Goal: Task Accomplishment & Management: Manage account settings

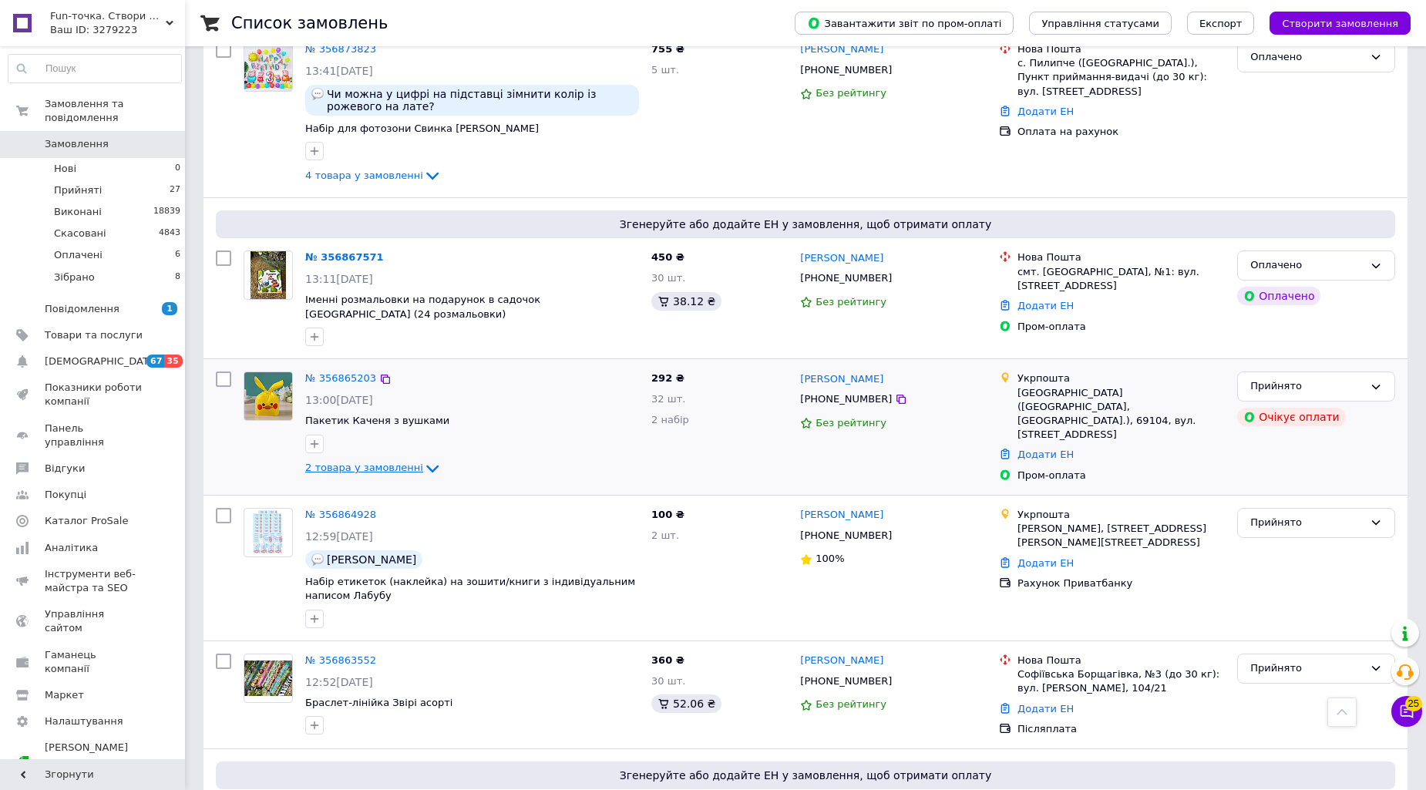
scroll to position [684, 0]
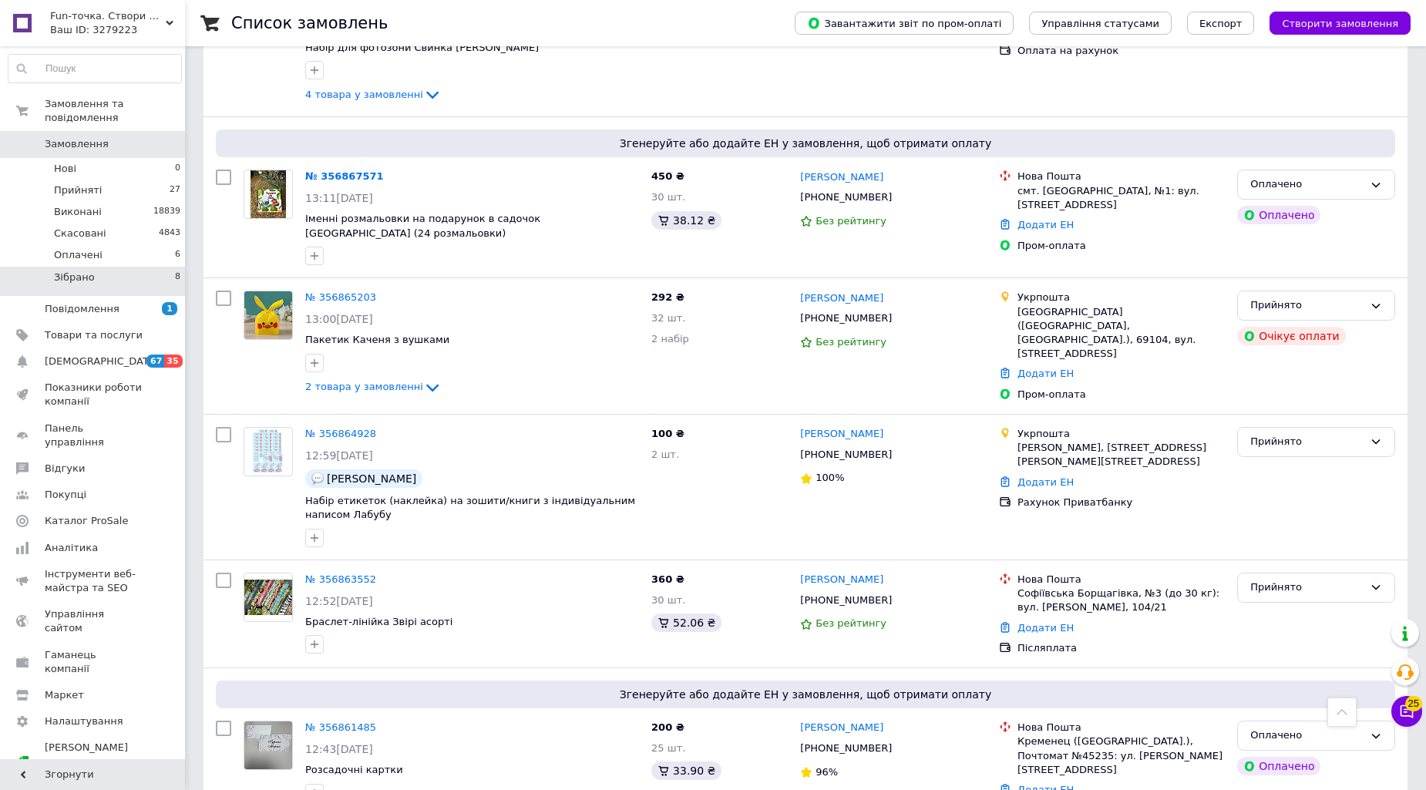
click at [95, 267] on li "Зібрано 8" at bounding box center [95, 281] width 190 height 29
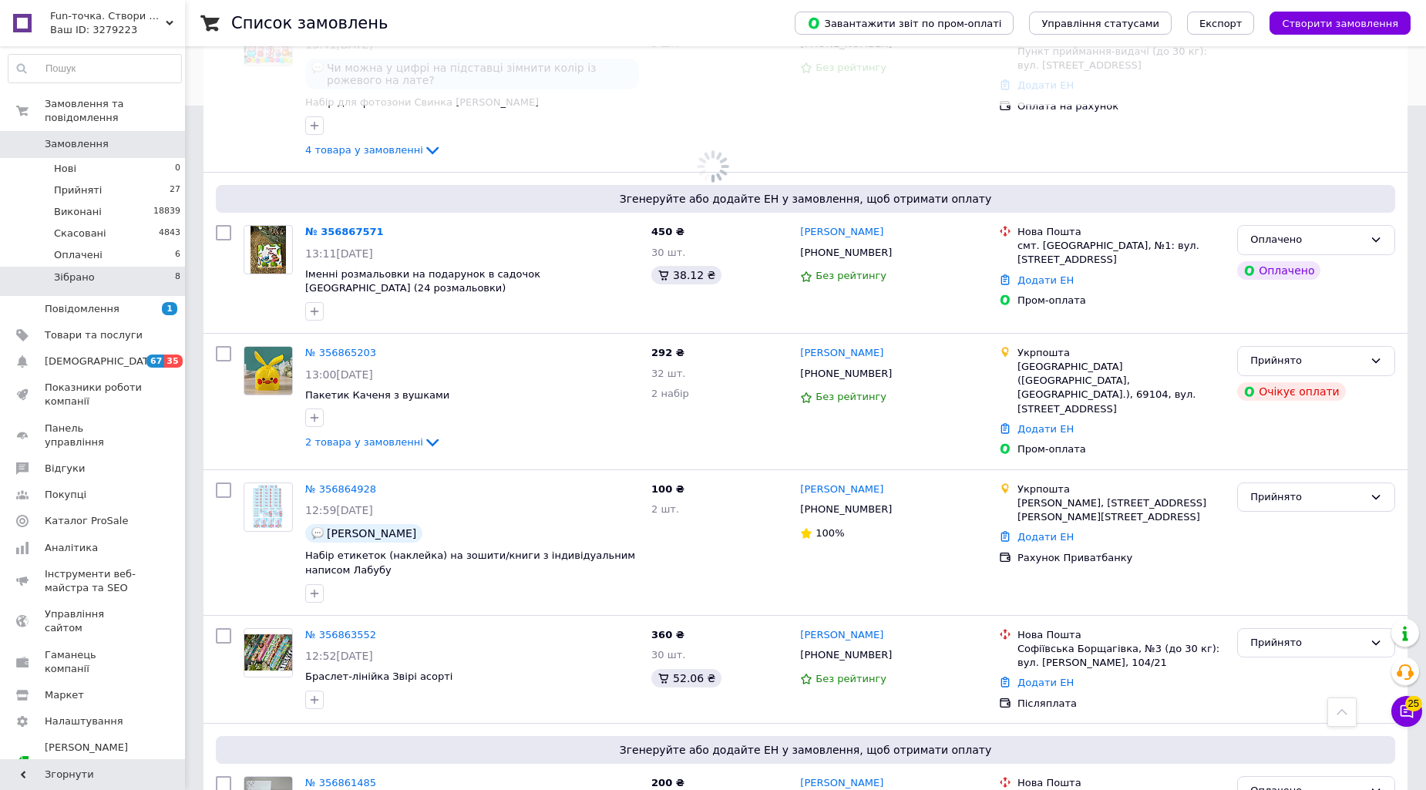
scroll to position [740, 0]
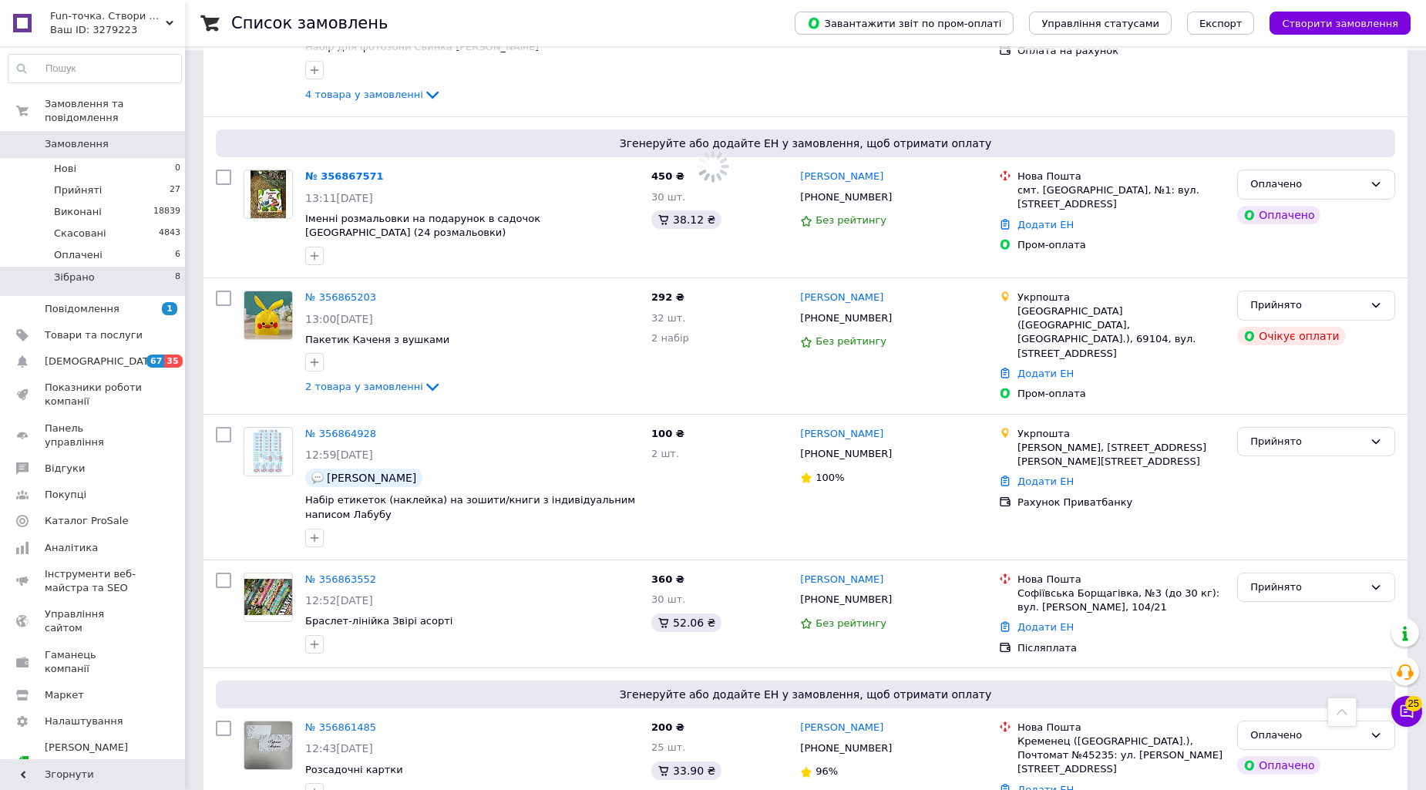
click at [85, 267] on li "Зібрано 8" at bounding box center [95, 281] width 190 height 29
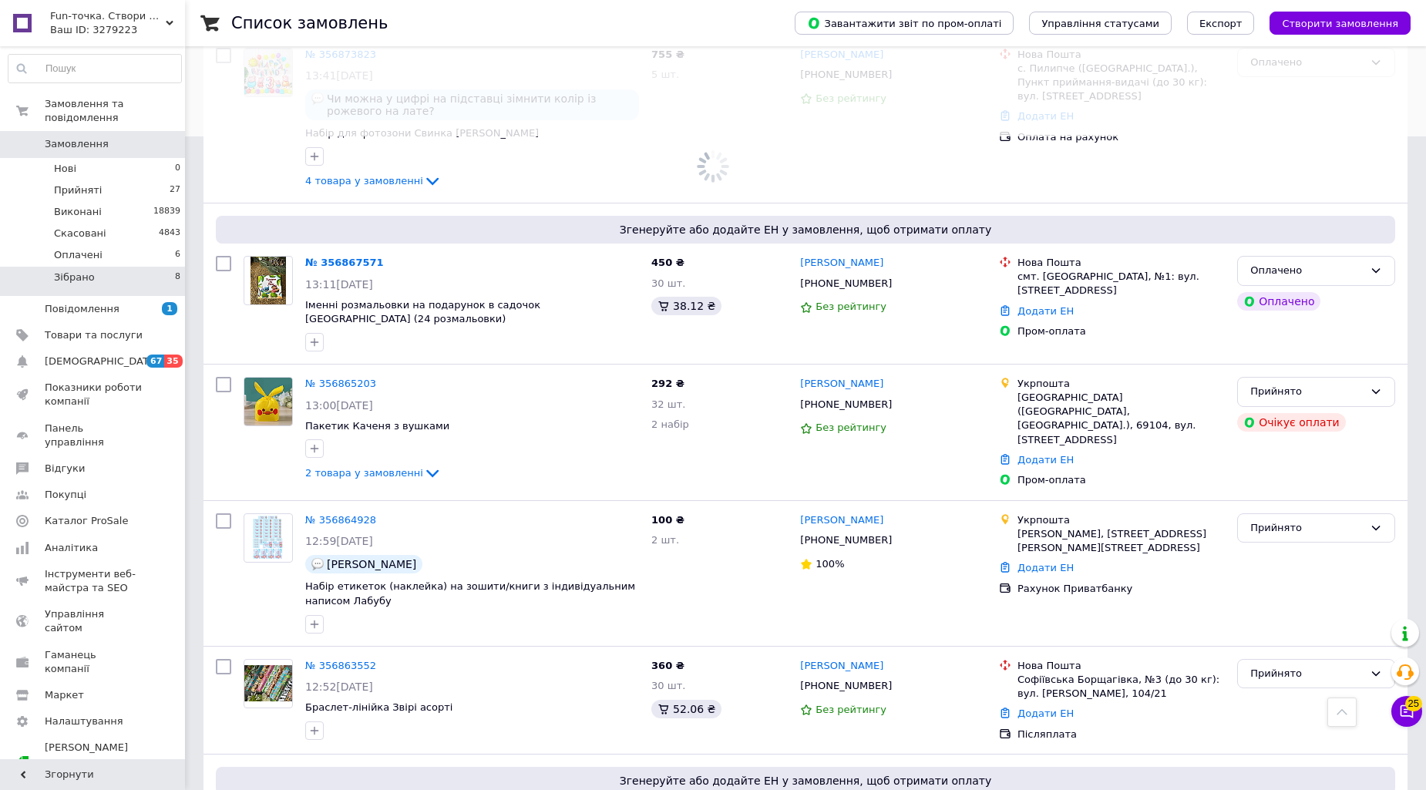
scroll to position [0, 0]
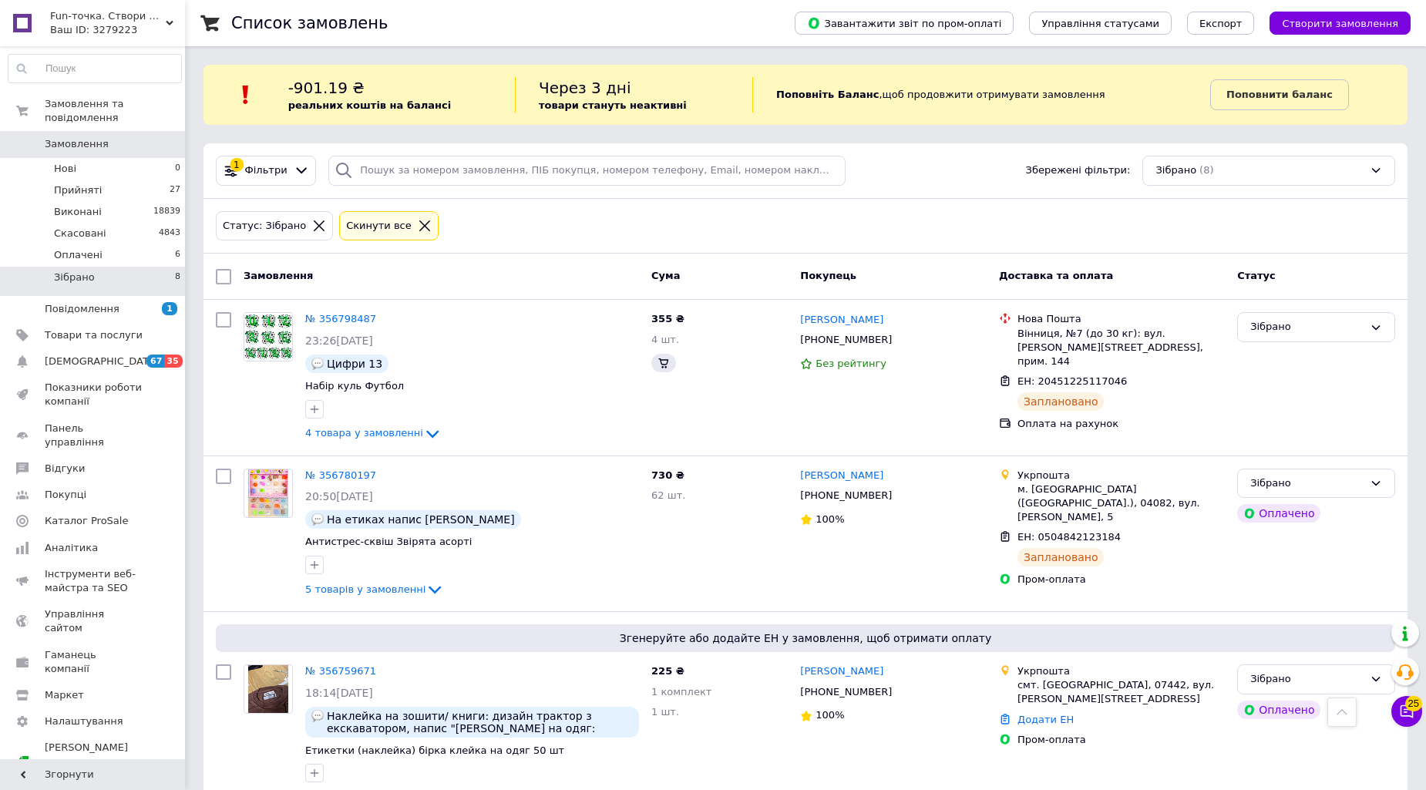
click at [90, 268] on li "Зібрано 8" at bounding box center [95, 281] width 190 height 29
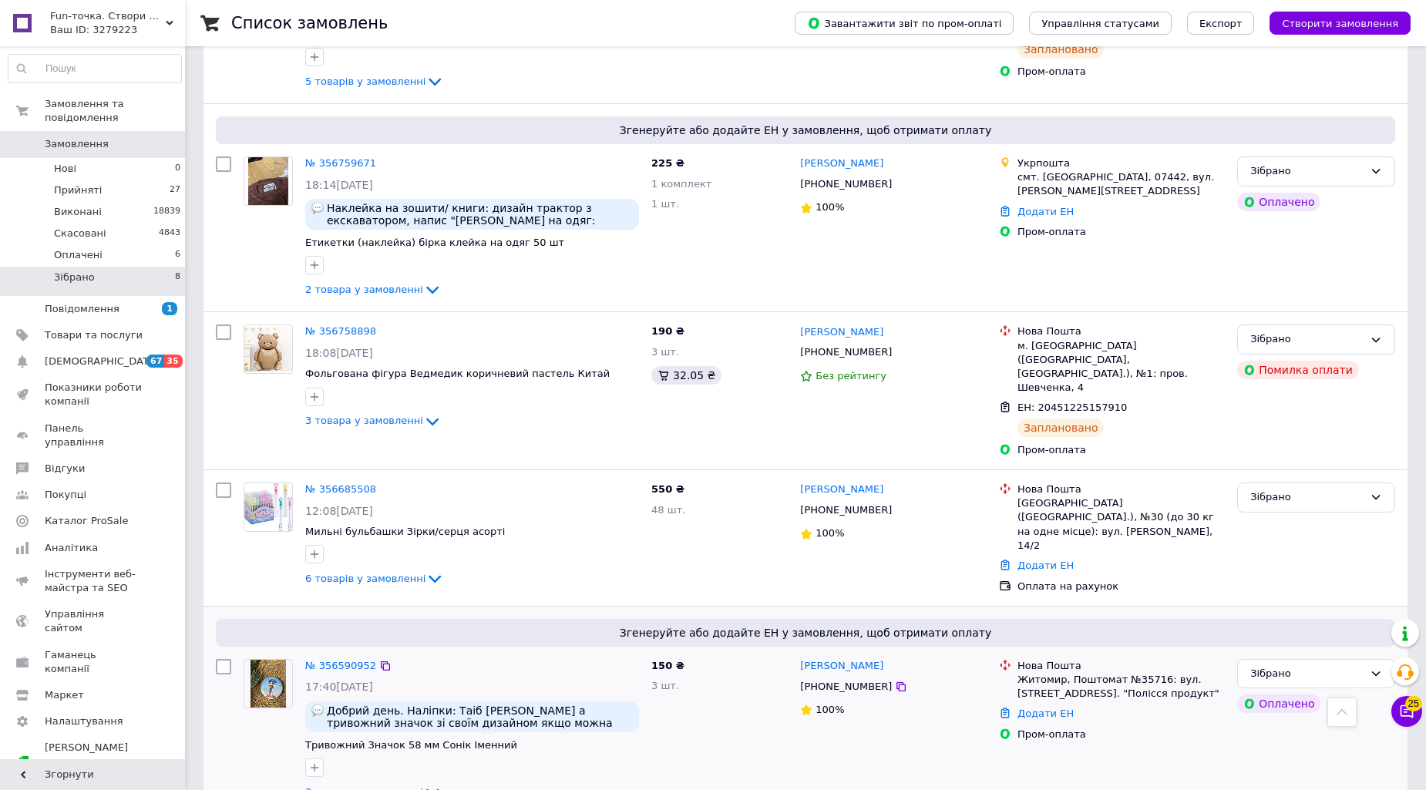
scroll to position [371, 0]
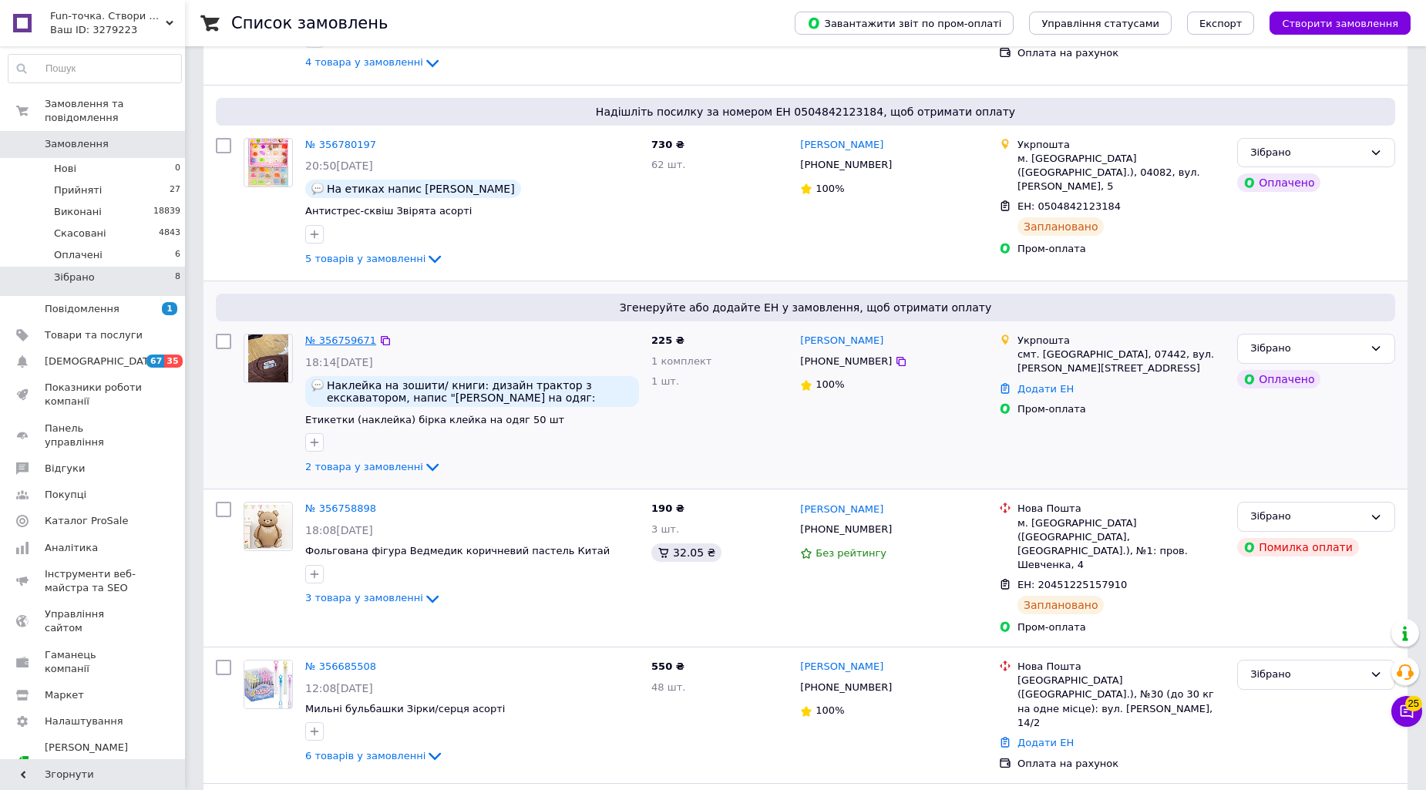
click at [328, 338] on link "№ 356759671" at bounding box center [340, 340] width 71 height 12
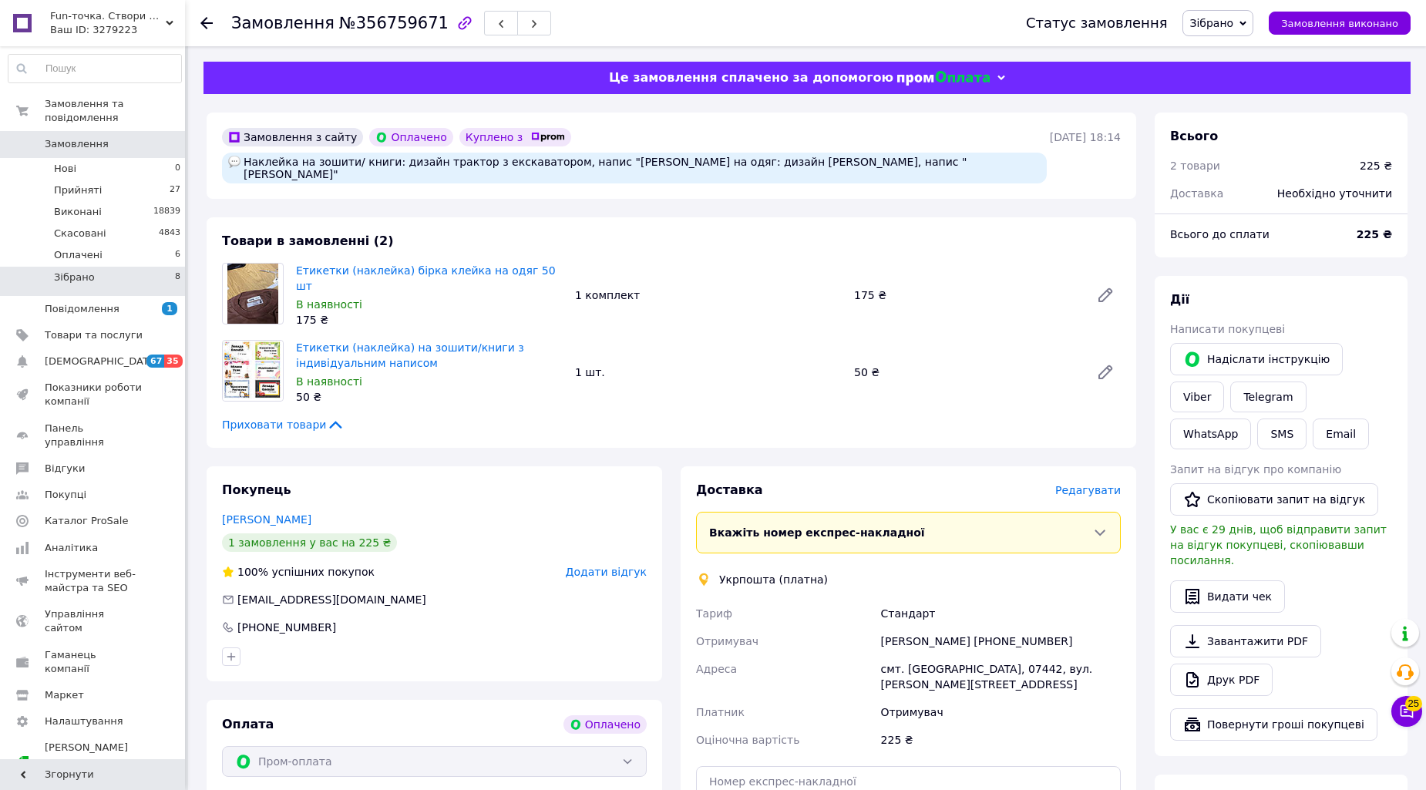
click at [96, 267] on li "Зібрано 8" at bounding box center [95, 281] width 190 height 29
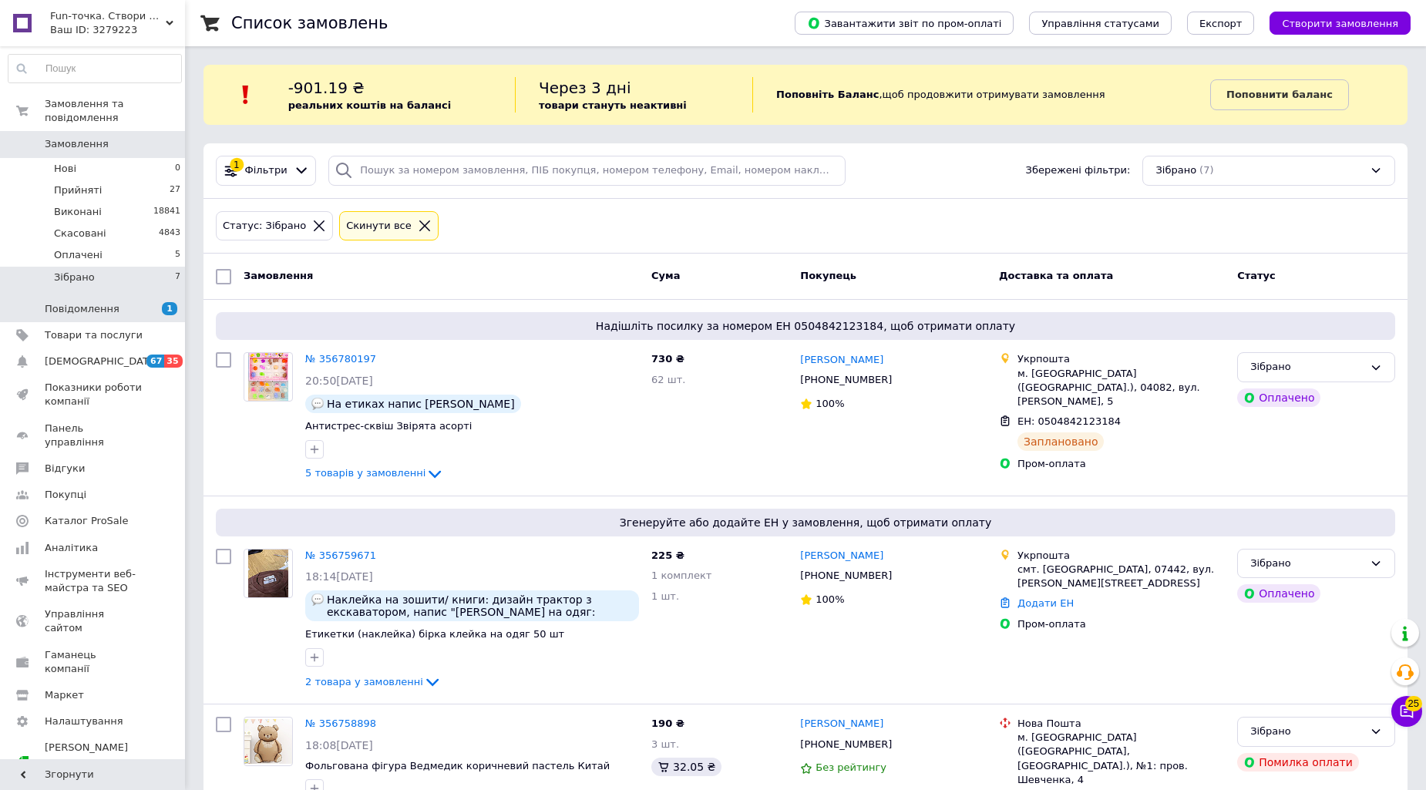
scroll to position [171, 0]
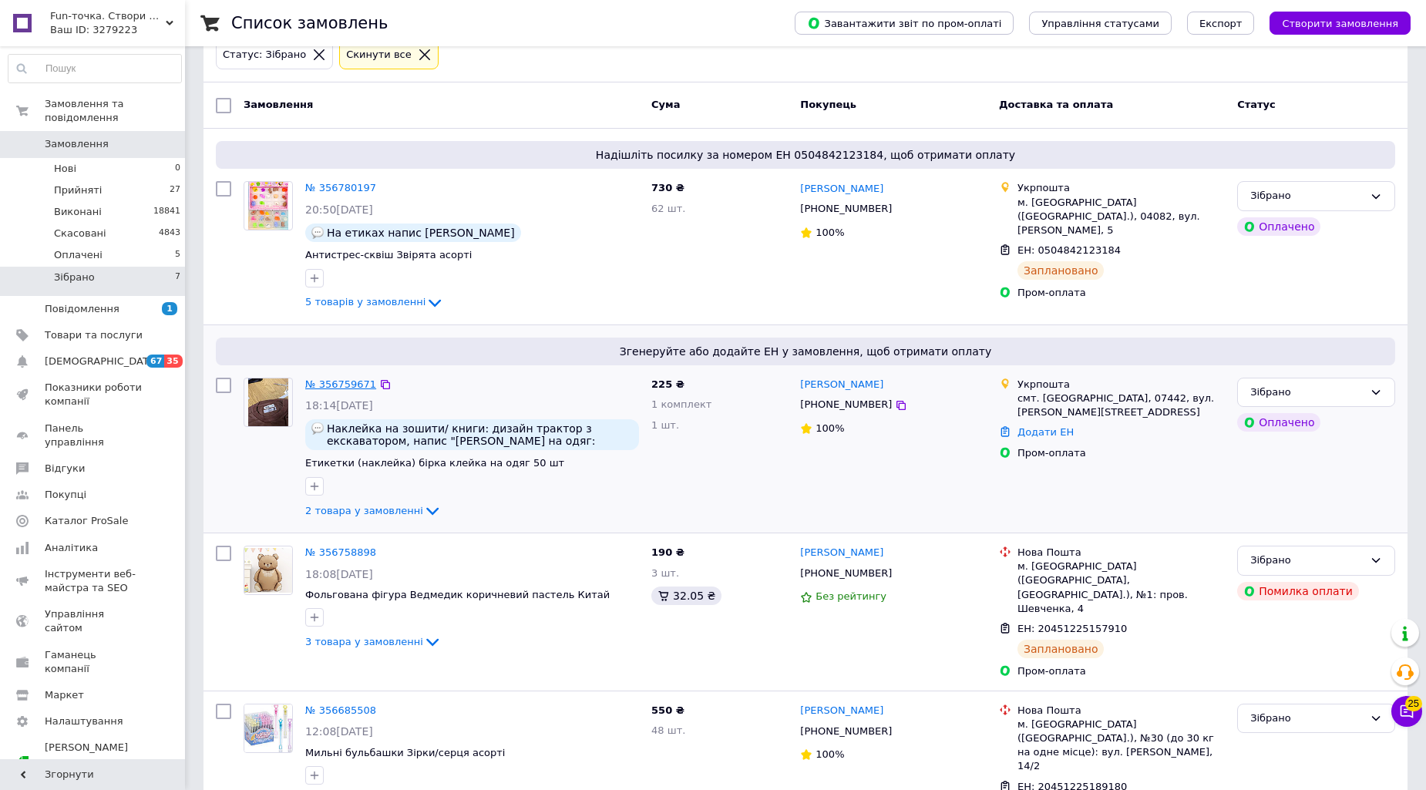
click at [358, 384] on link "№ 356759671" at bounding box center [340, 384] width 71 height 12
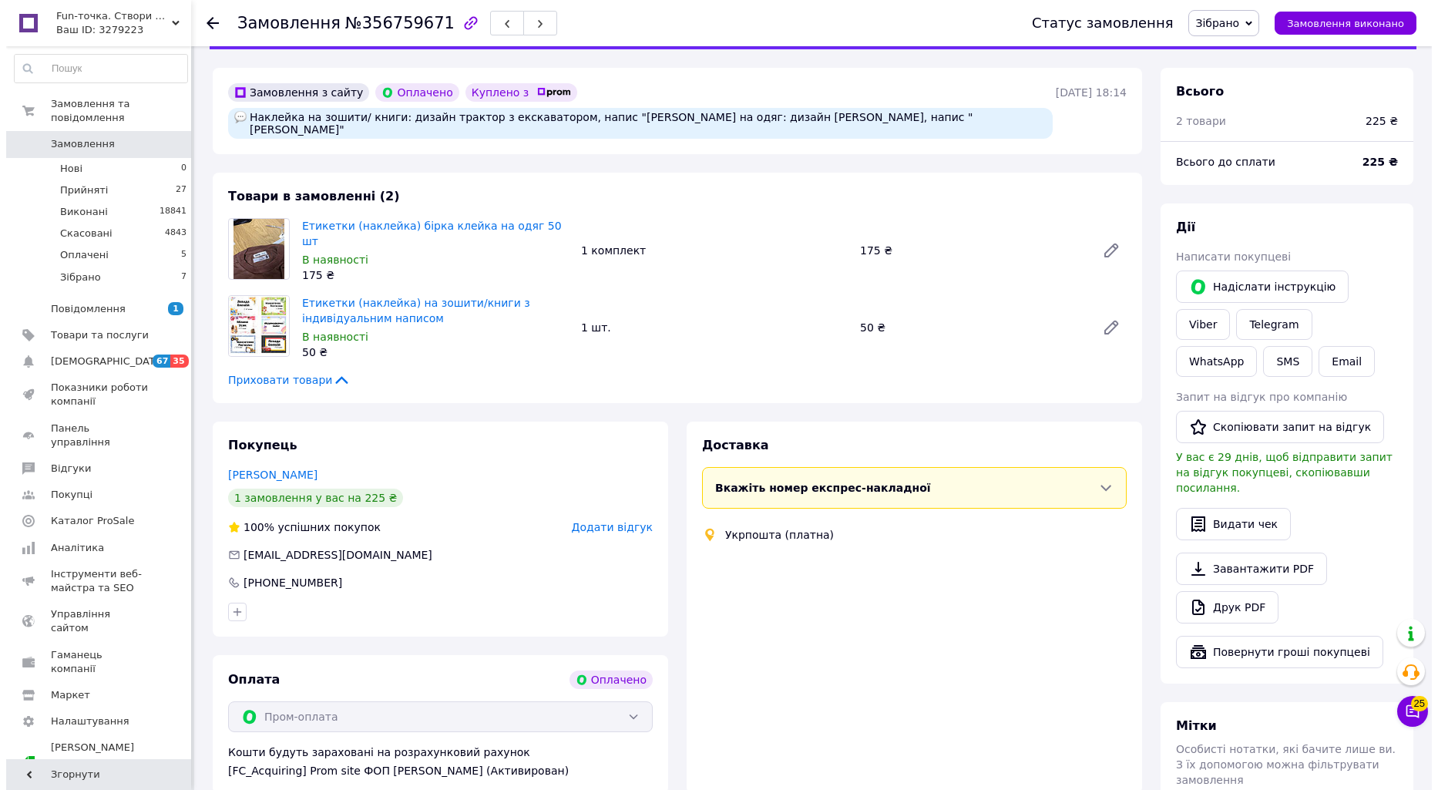
scroll to position [171, 0]
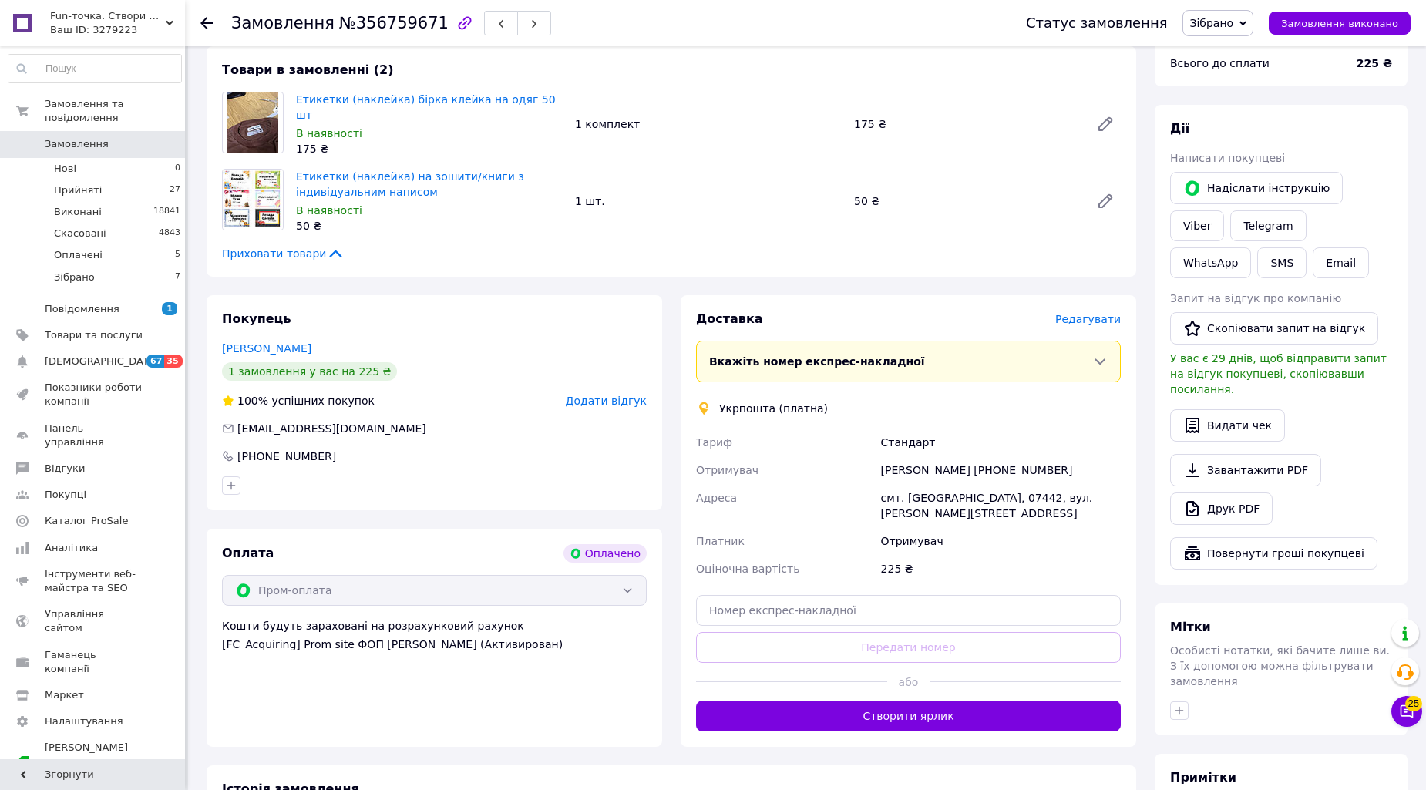
click at [1076, 313] on span "Редагувати" at bounding box center [1088, 319] width 66 height 12
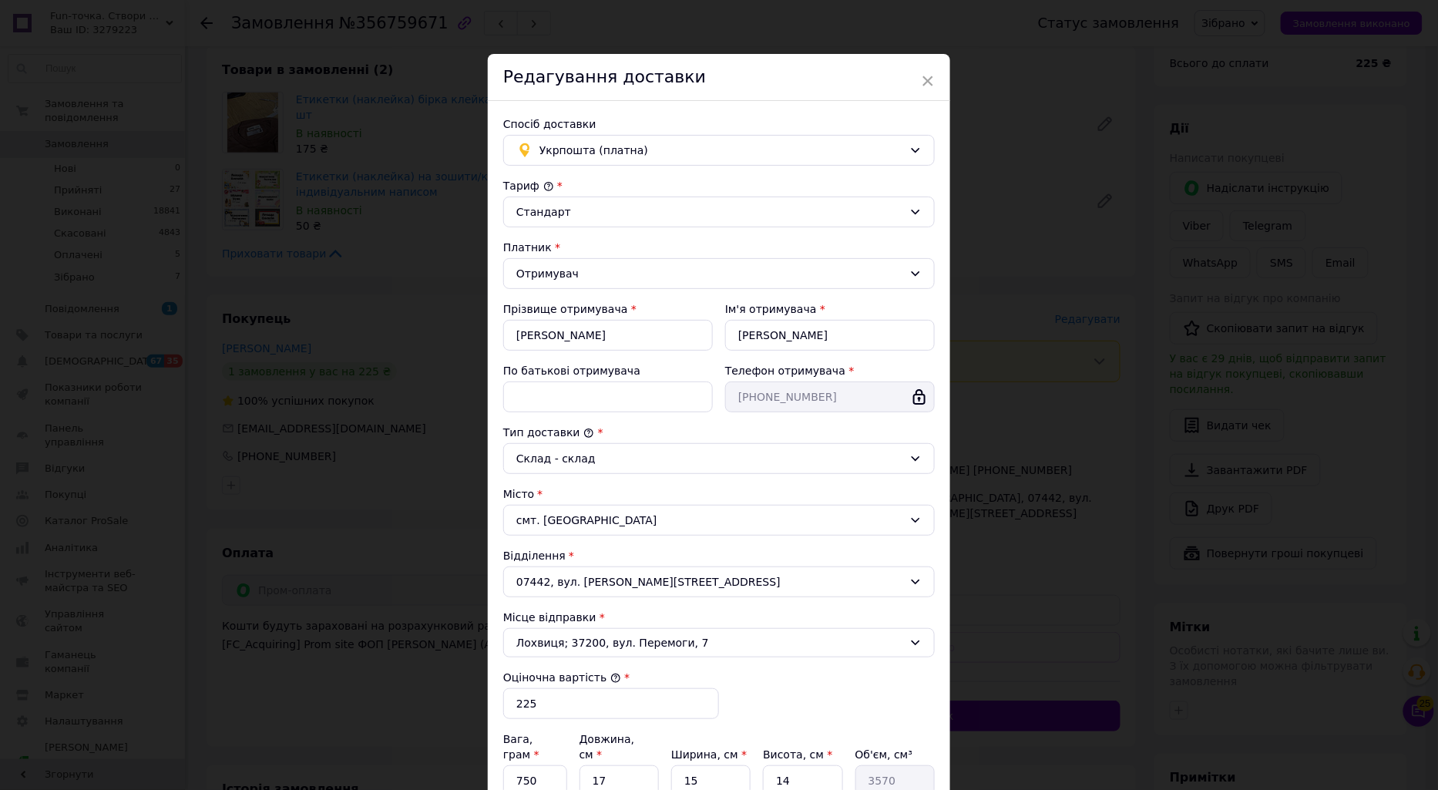
click at [1029, 119] on div "× Редагування доставки Спосіб доставки Укрпошта (платна) Тариф * [PERSON_NAME] …" at bounding box center [719, 395] width 1438 height 790
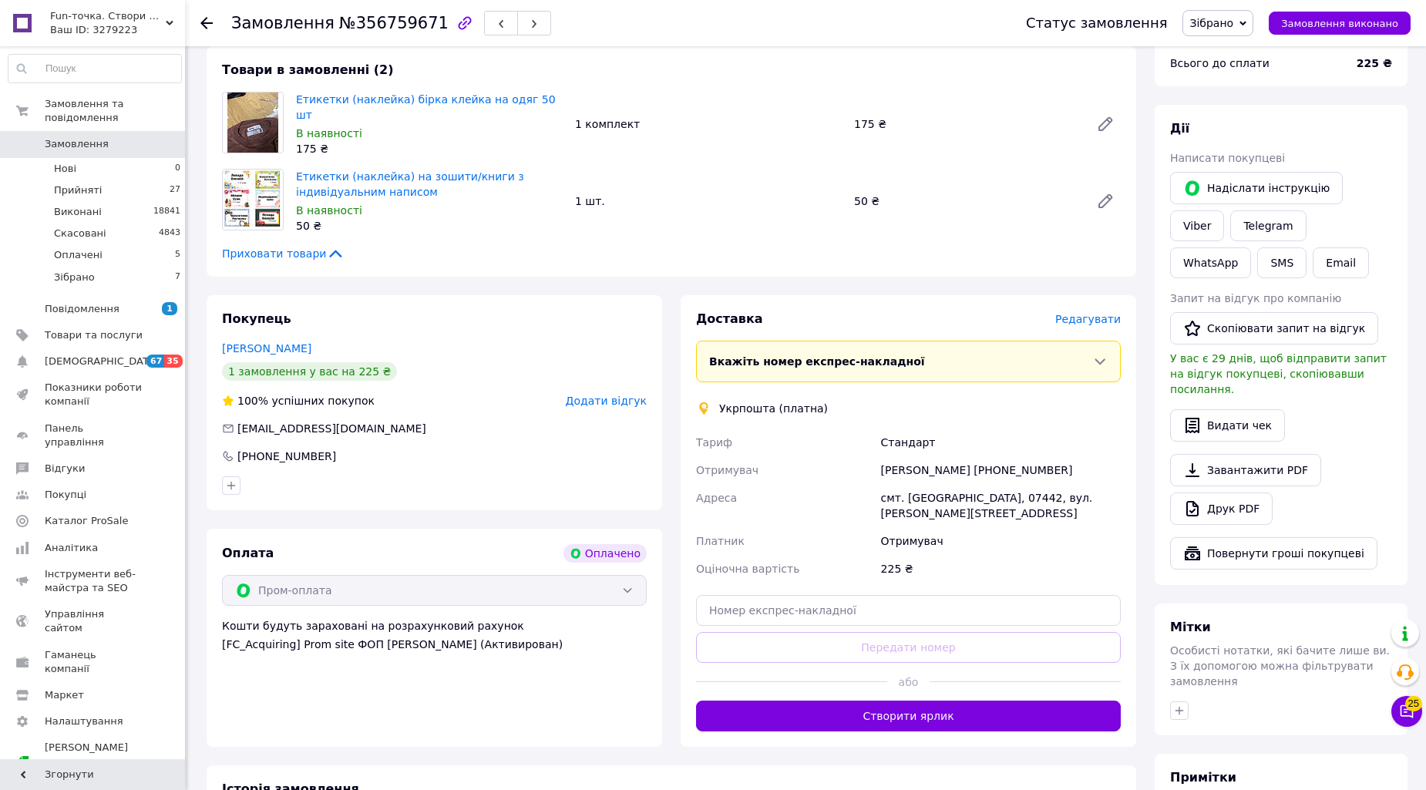
click at [1099, 313] on span "Редагувати" at bounding box center [1088, 319] width 66 height 12
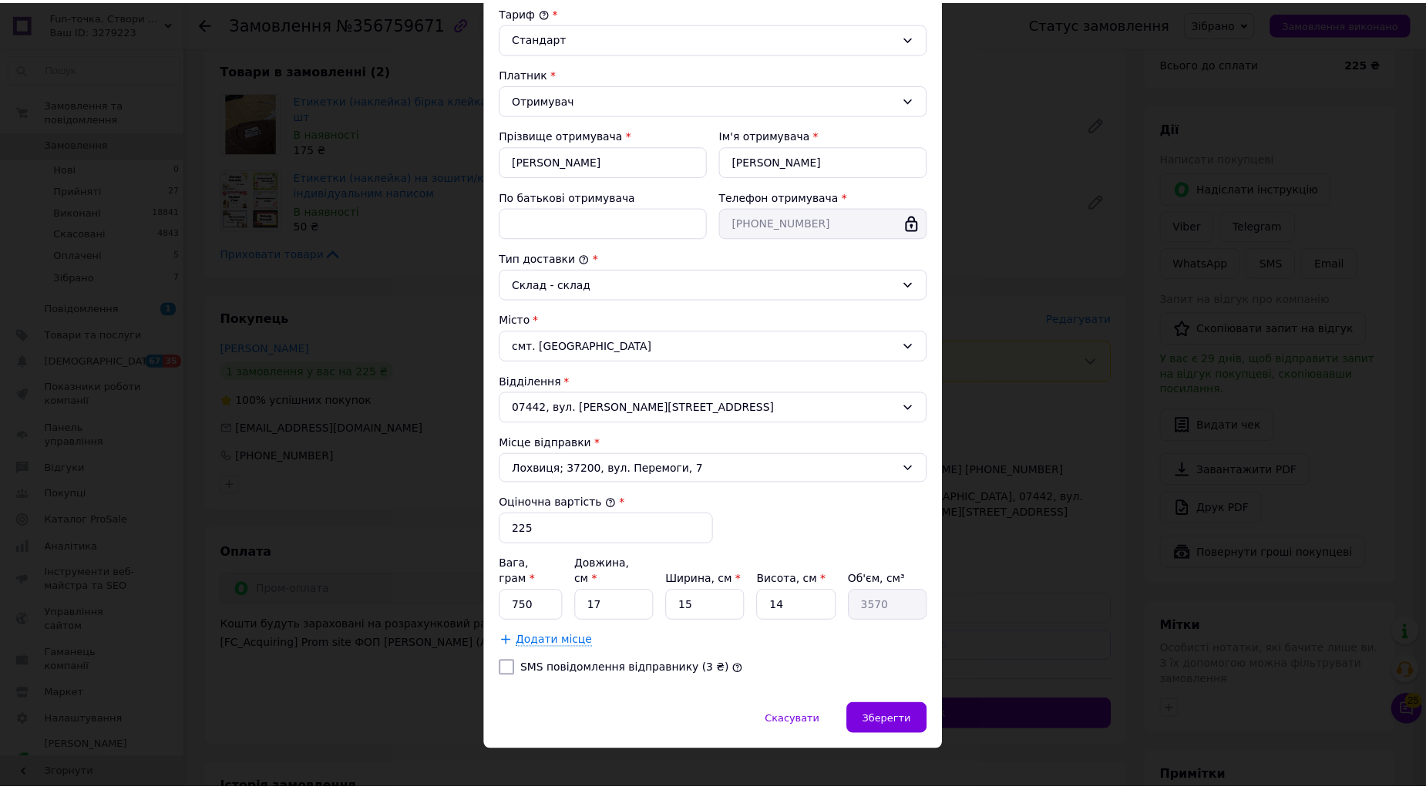
scroll to position [175, 0]
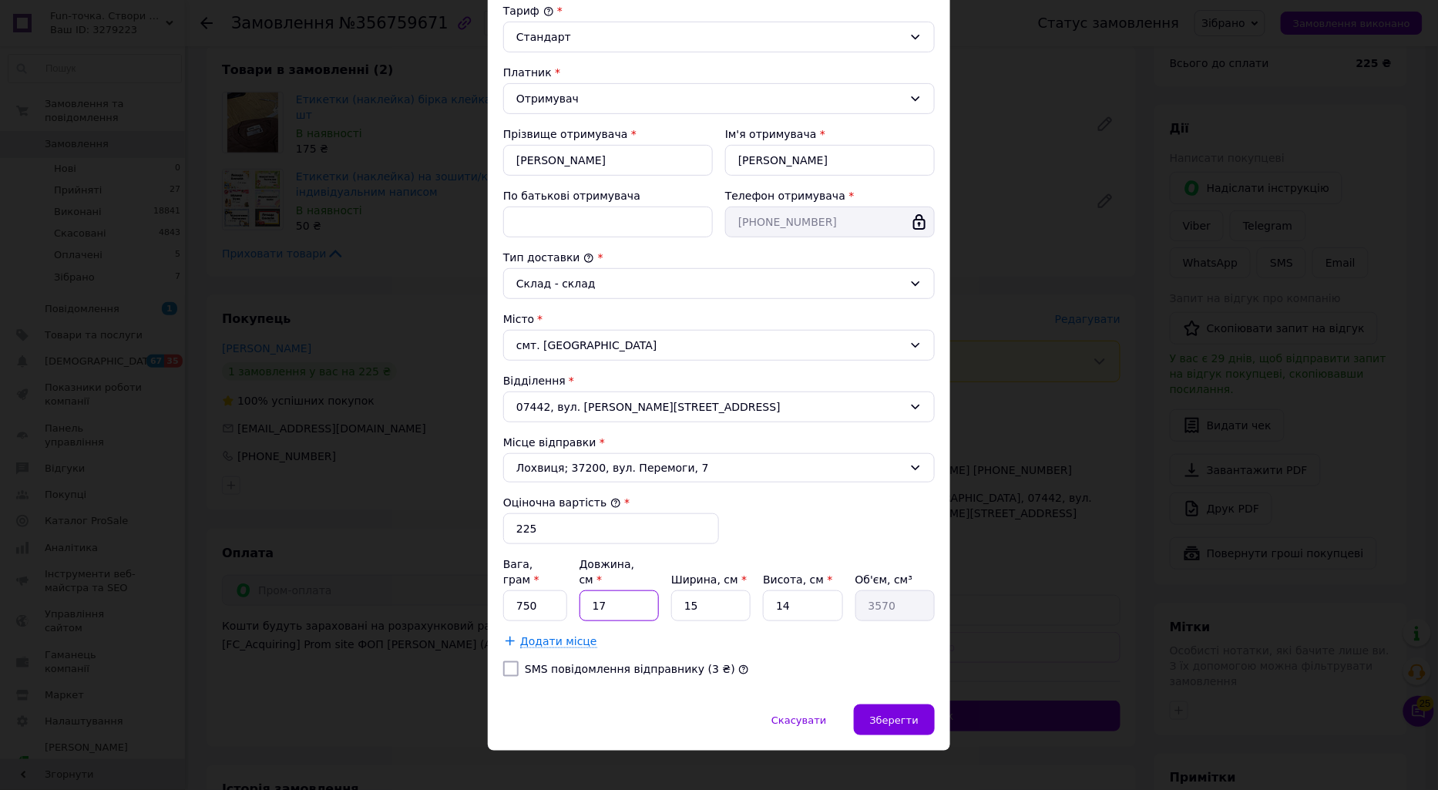
click at [619, 590] on input "17" at bounding box center [619, 605] width 79 height 31
type input "1"
type input "210"
type input "3"
type input "630"
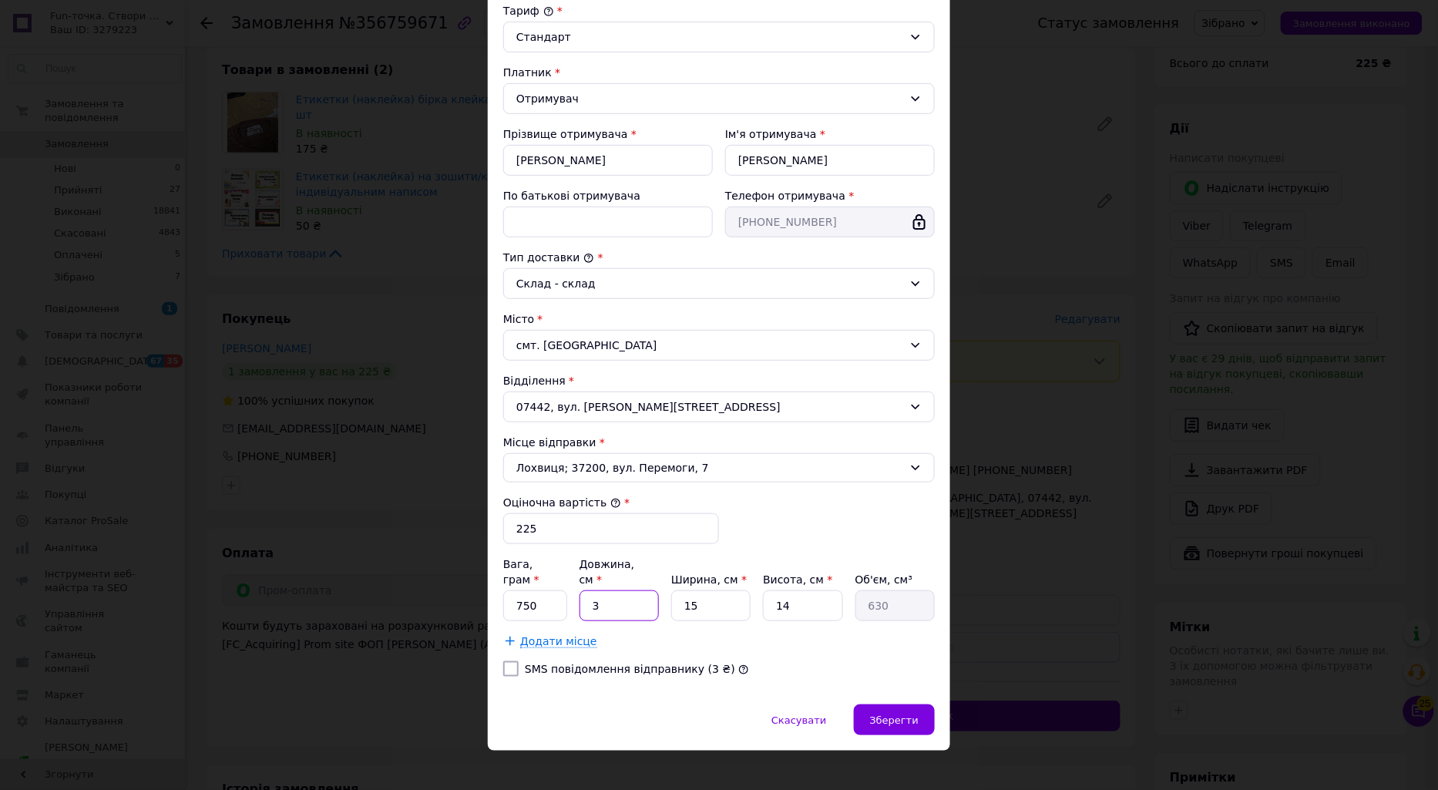
type input "32"
type input "6720"
type input "32"
click at [725, 595] on input "15" at bounding box center [710, 605] width 79 height 31
type input "1"
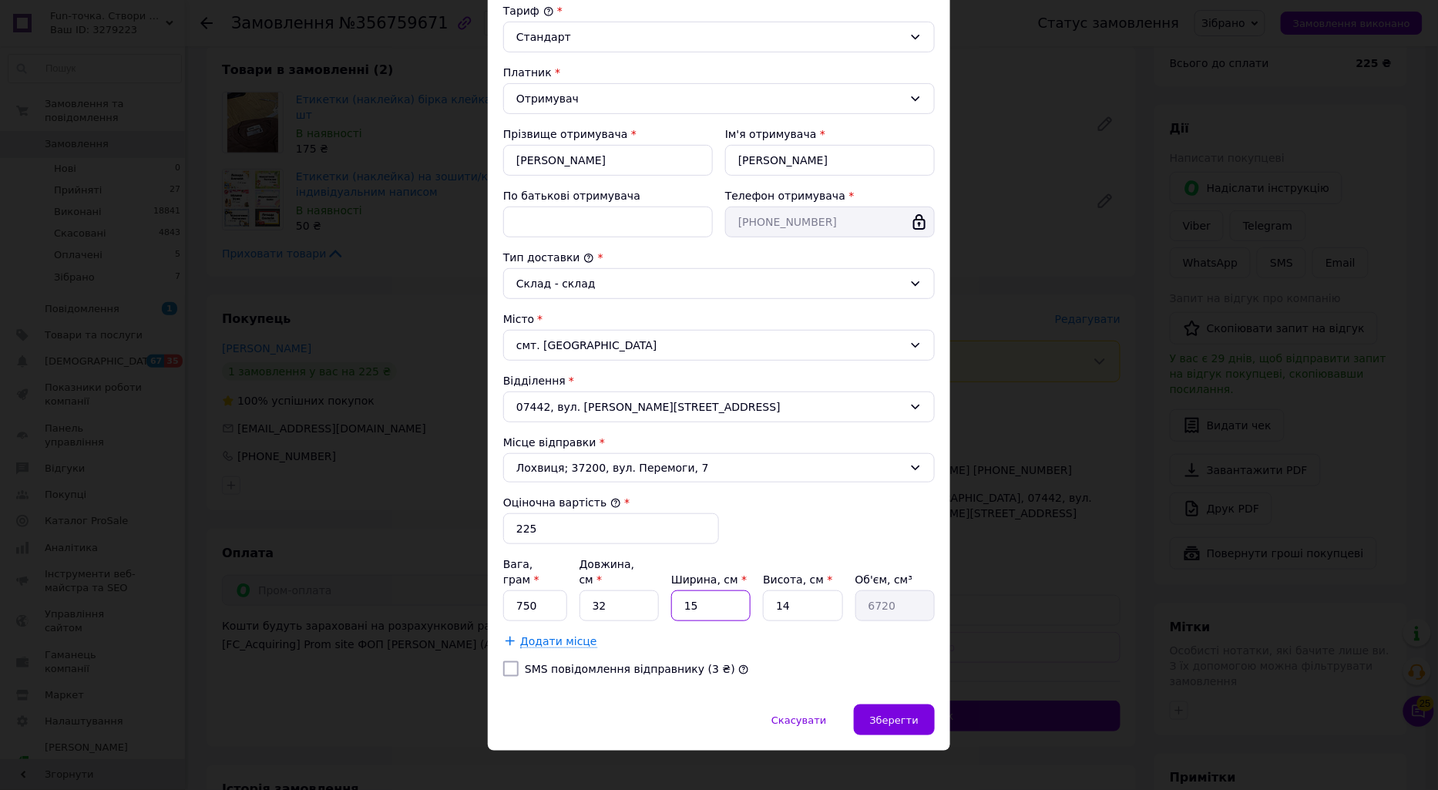
type input "448"
type input "2"
type input "896"
type input "22"
type input "9856"
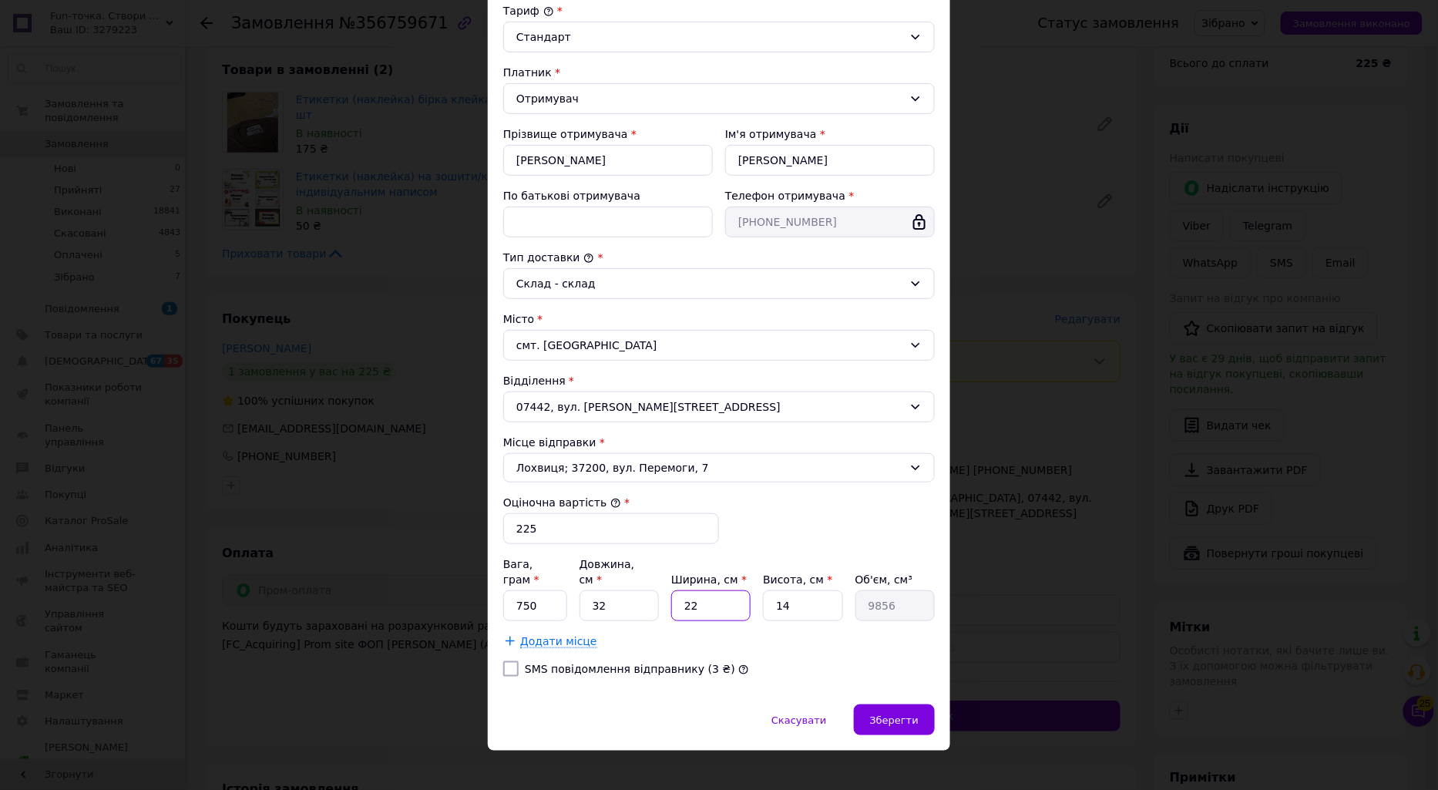
type input "22"
click at [815, 590] on input "14" at bounding box center [802, 605] width 79 height 31
type input "1"
type input "704"
type input "3"
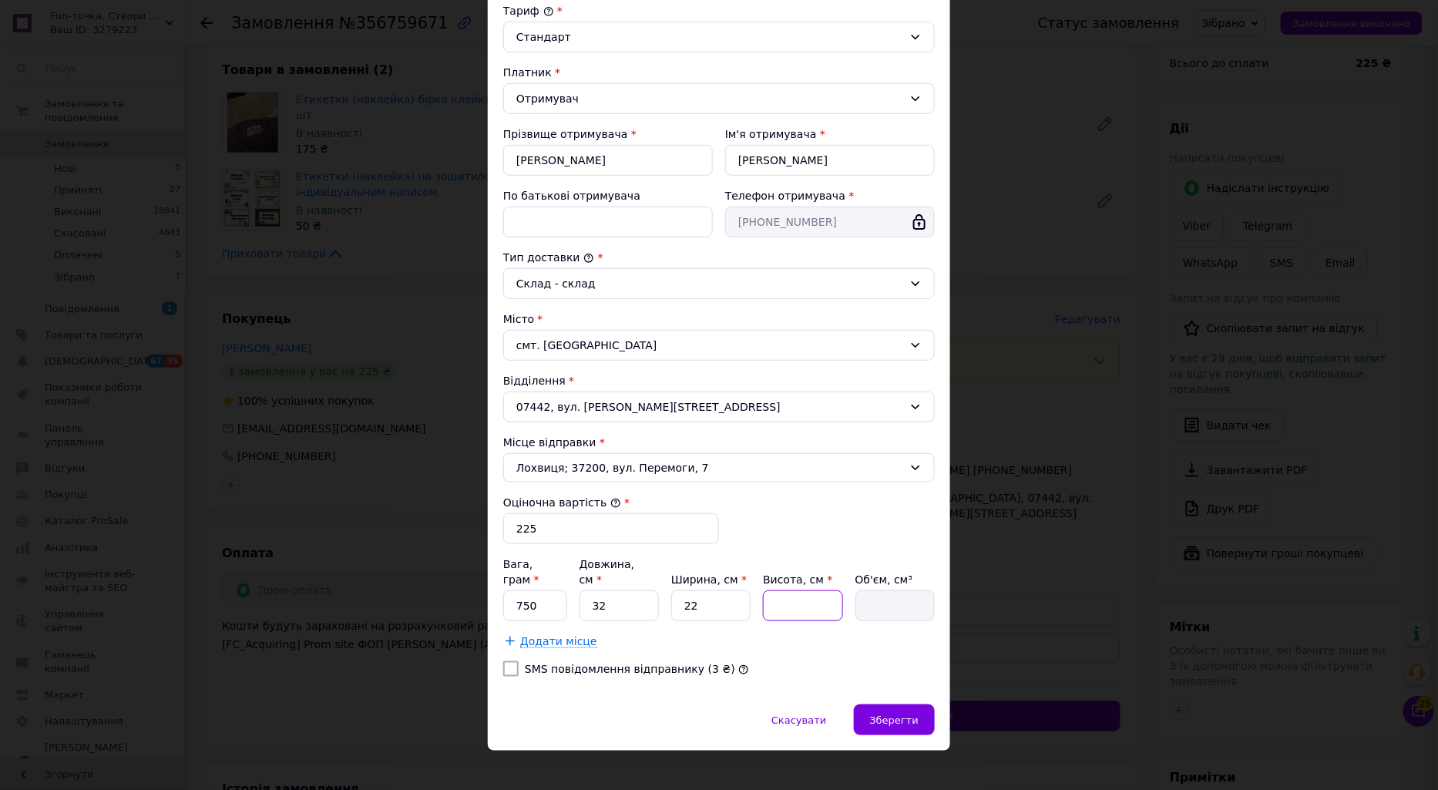
type input "2112"
type input "3"
click at [537, 591] on input "750" at bounding box center [535, 605] width 64 height 31
type input "7"
type input "89"
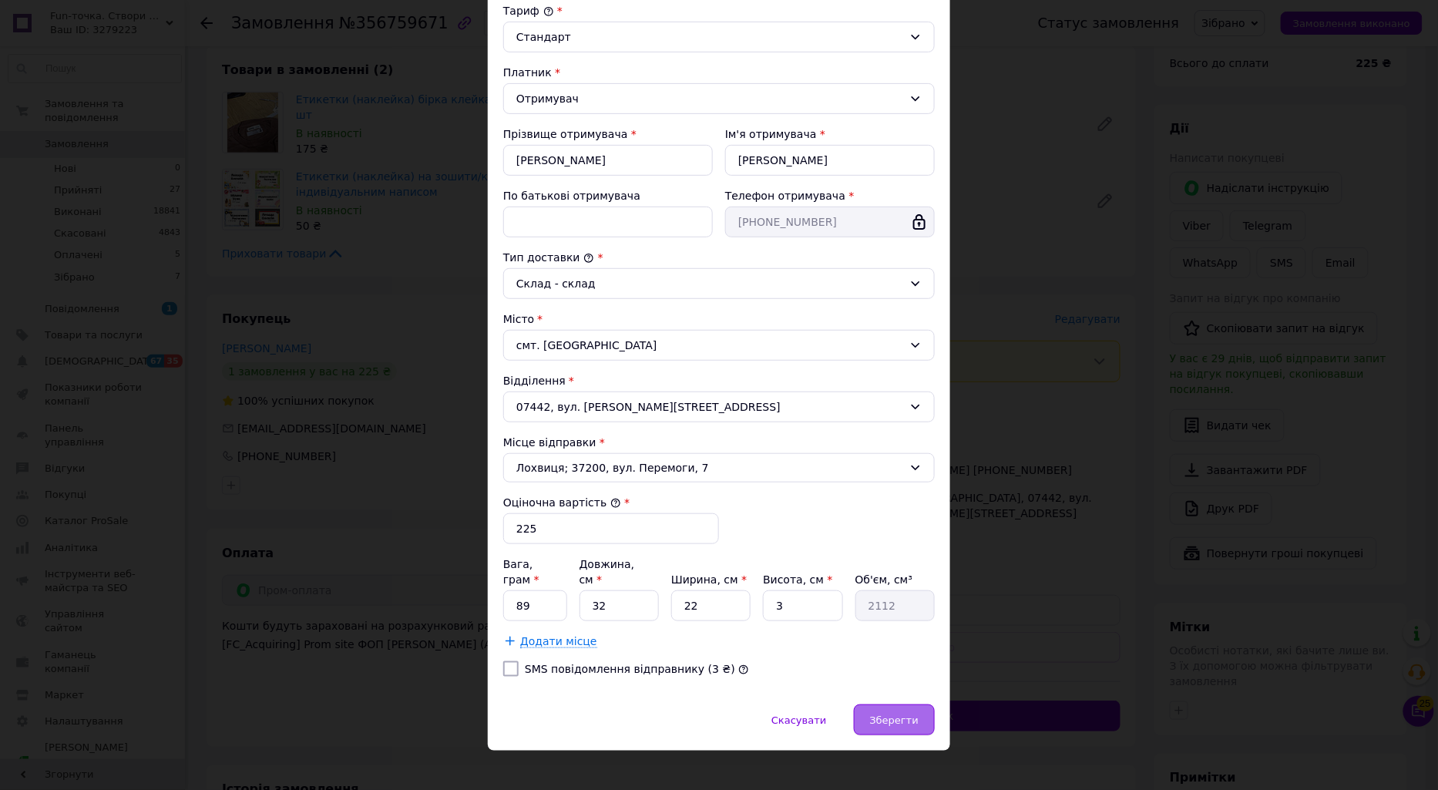
click at [913, 714] on span "Зберегти" at bounding box center [894, 720] width 49 height 12
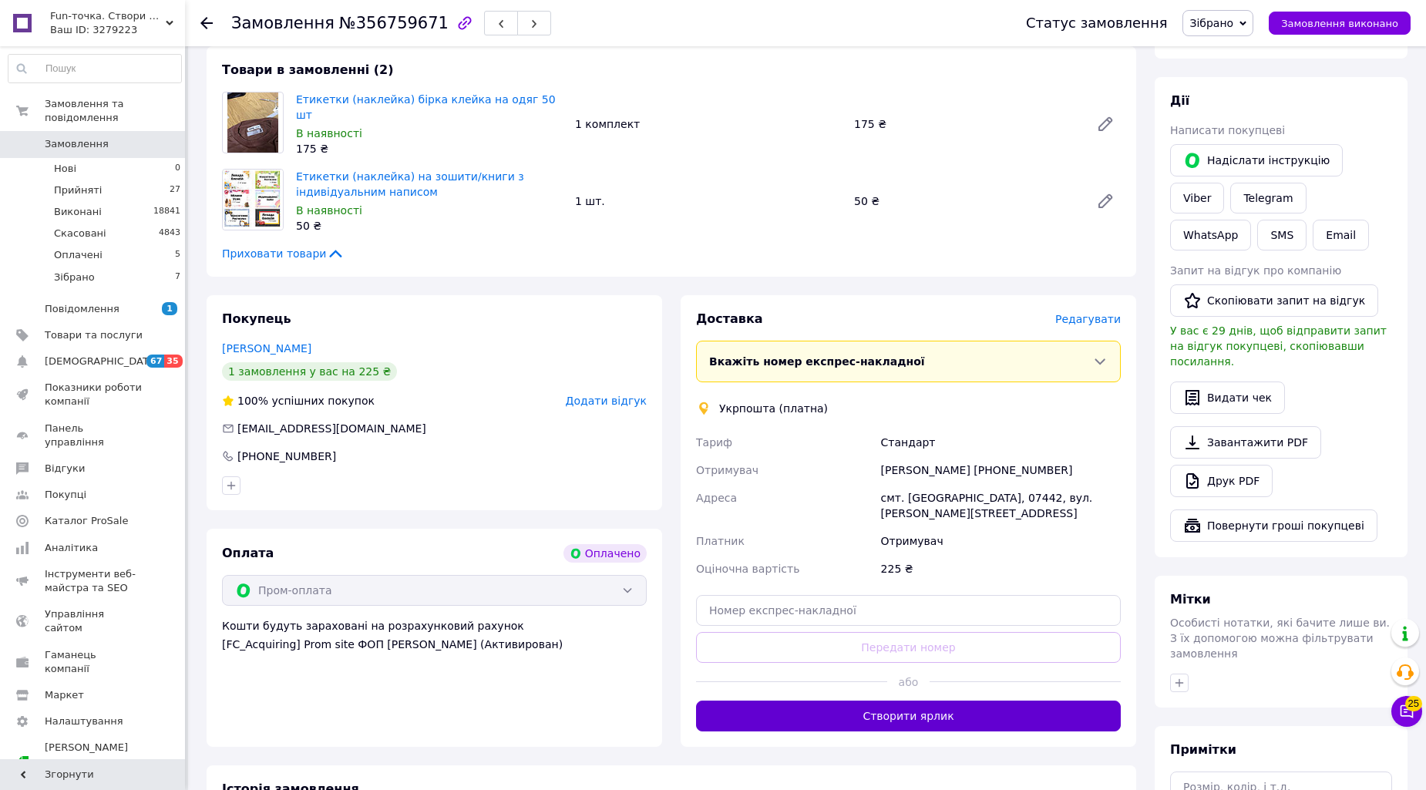
click at [896, 701] on button "Створити ярлик" at bounding box center [908, 716] width 425 height 31
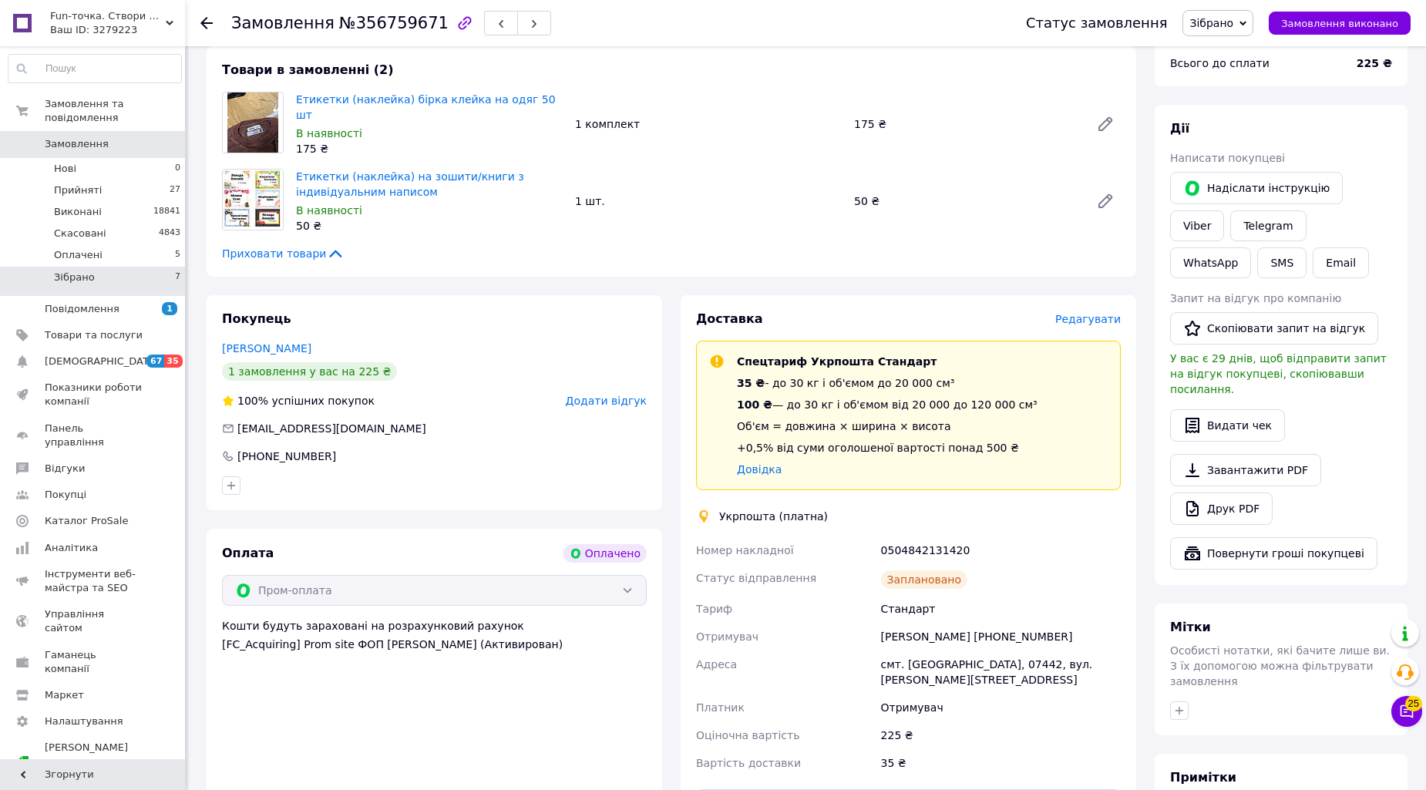
click at [86, 271] on span "Зібрано" at bounding box center [74, 278] width 41 height 14
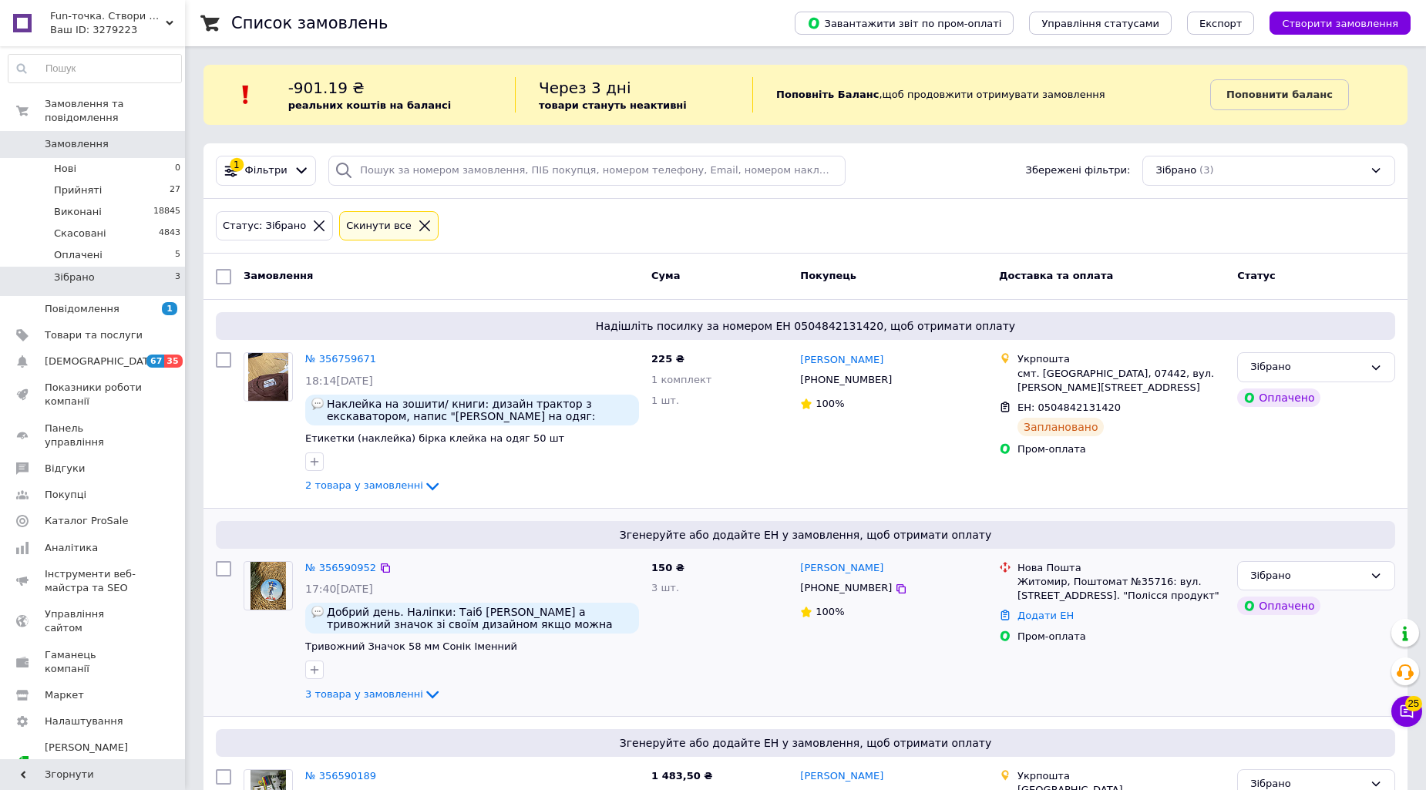
scroll to position [127, 0]
